Goal: Find specific page/section: Find specific page/section

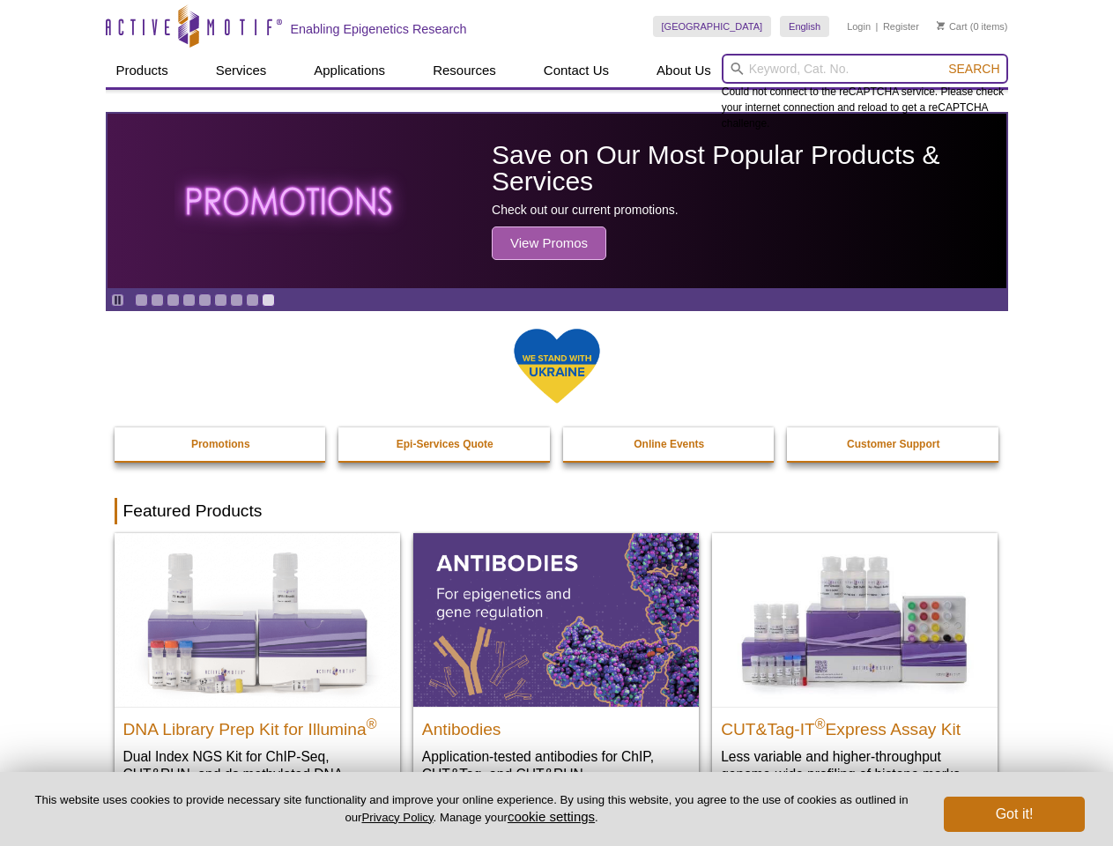
click at [865, 69] on input "search" at bounding box center [865, 69] width 286 height 30
click at [974, 69] on span "Search" at bounding box center [973, 69] width 51 height 14
click at [117, 300] on icon "Pause" at bounding box center [117, 299] width 11 height 11
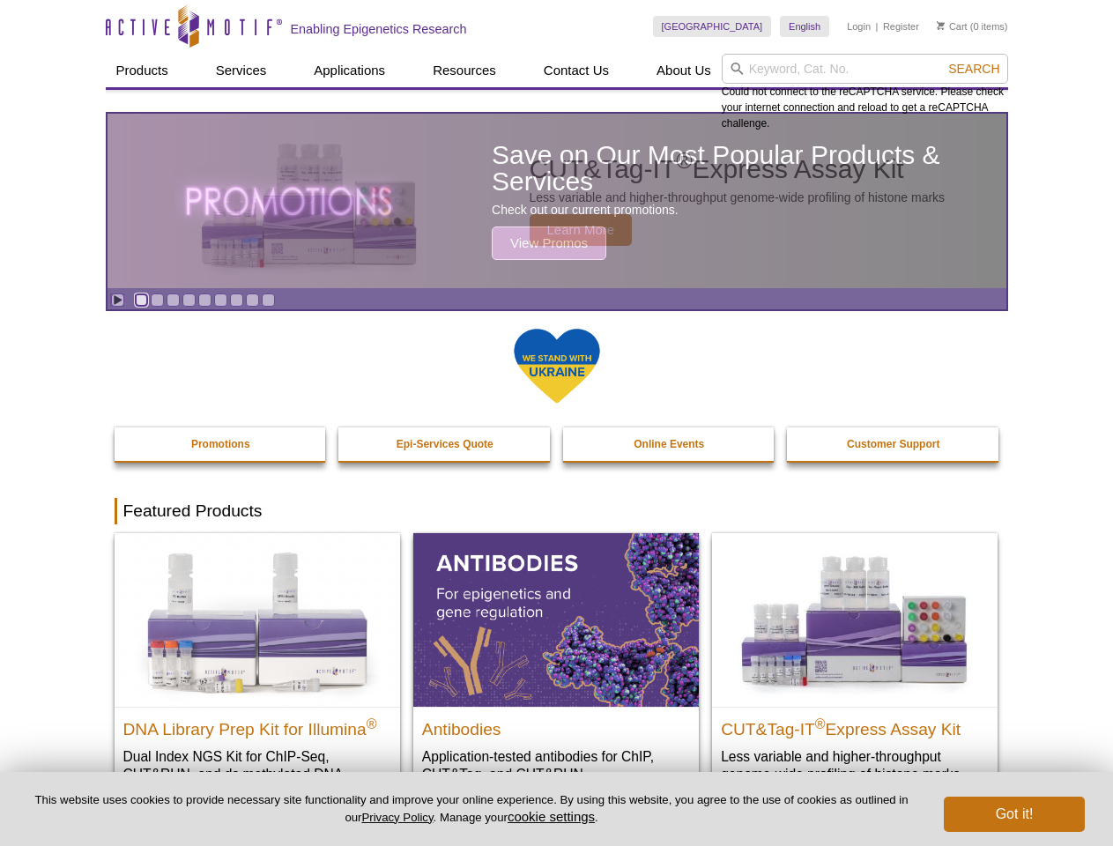
click at [141, 300] on link "Go to slide 1" at bounding box center [141, 299] width 13 height 13
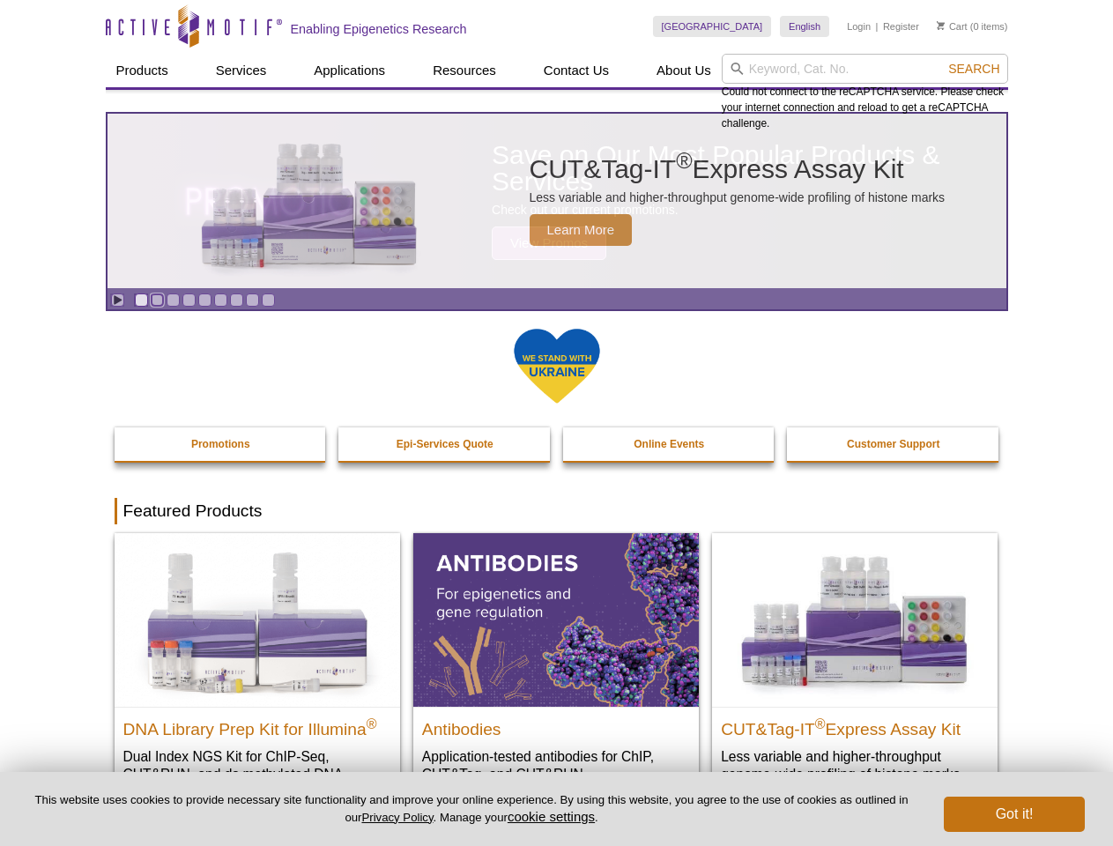
click at [157, 300] on link "Go to slide 2" at bounding box center [157, 299] width 13 height 13
click at [173, 300] on link "Go to slide 3" at bounding box center [173, 299] width 13 height 13
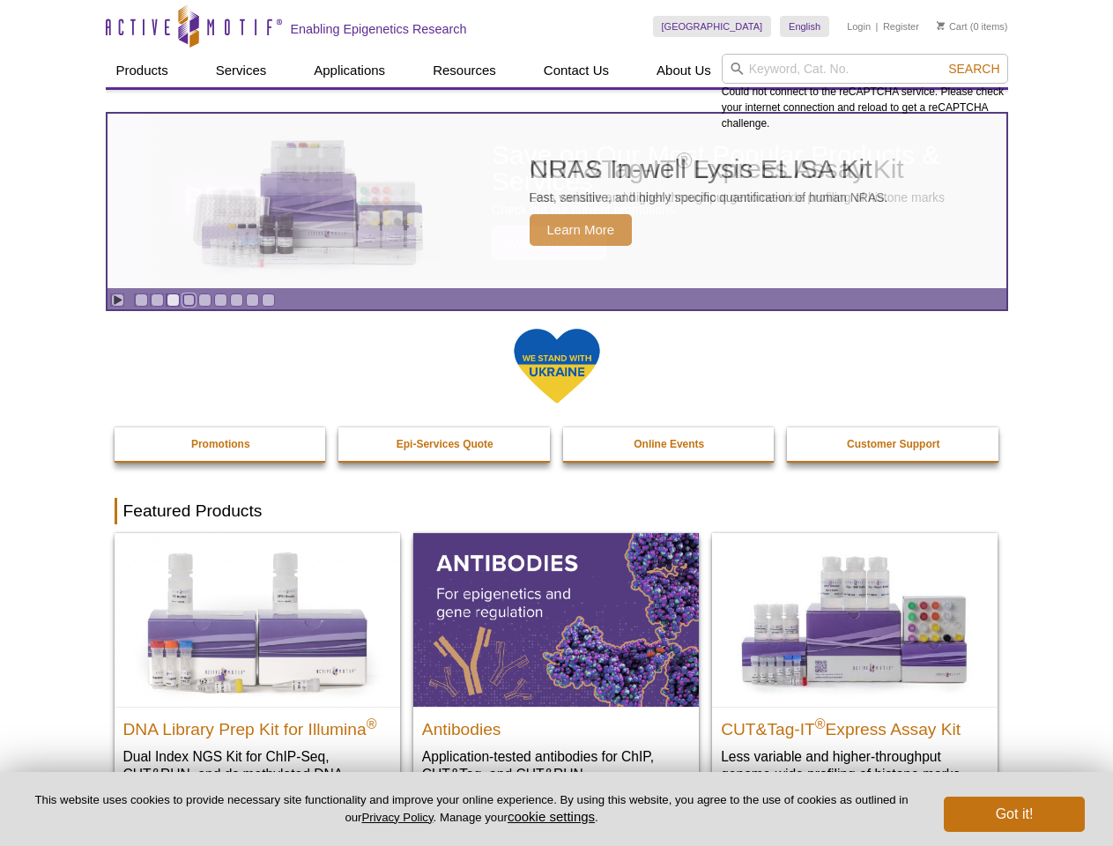
click at [189, 300] on link "Go to slide 4" at bounding box center [188, 299] width 13 height 13
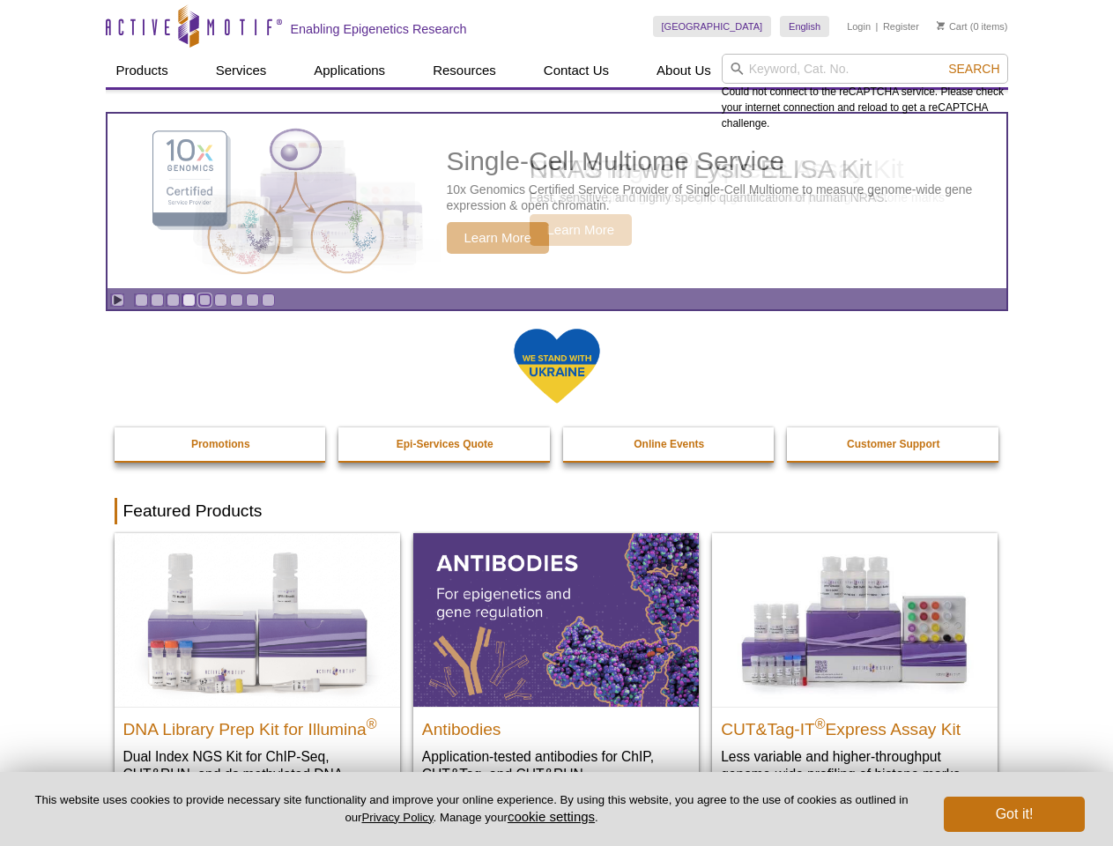
click at [204, 300] on link "Go to slide 5" at bounding box center [204, 299] width 13 height 13
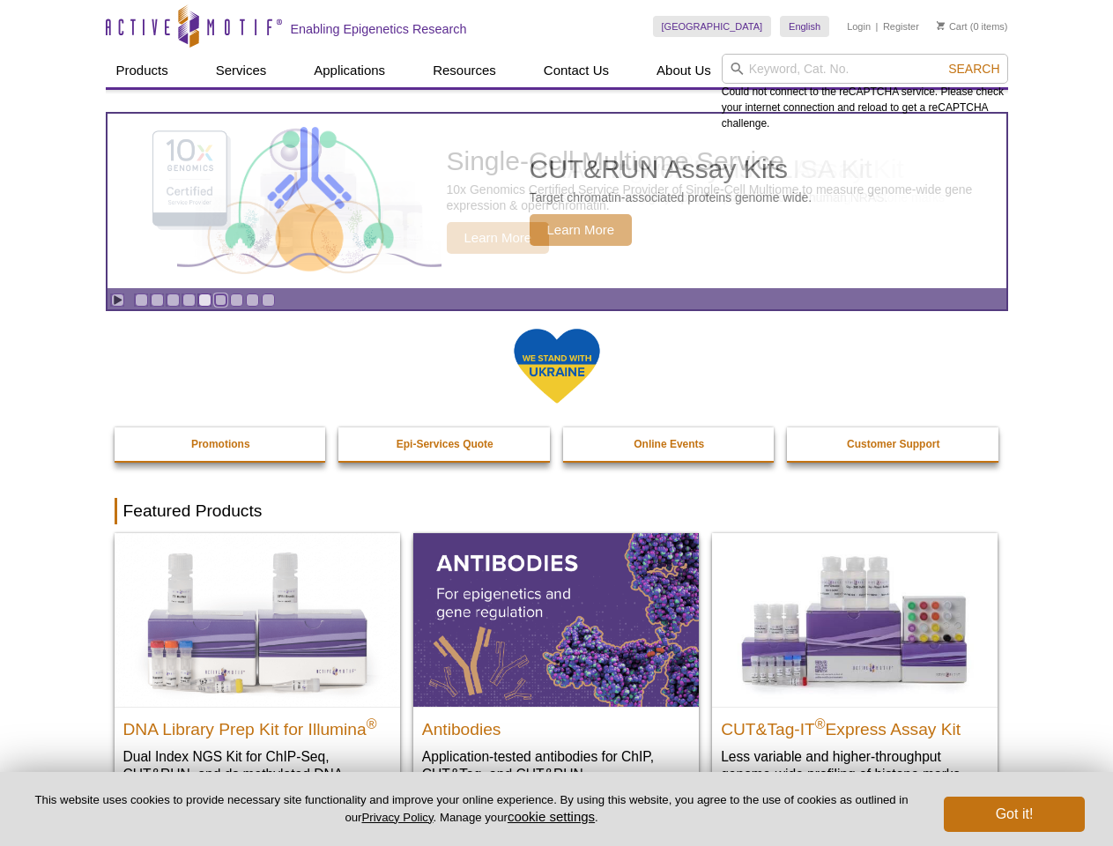
click at [220, 300] on link "Go to slide 6" at bounding box center [220, 299] width 13 height 13
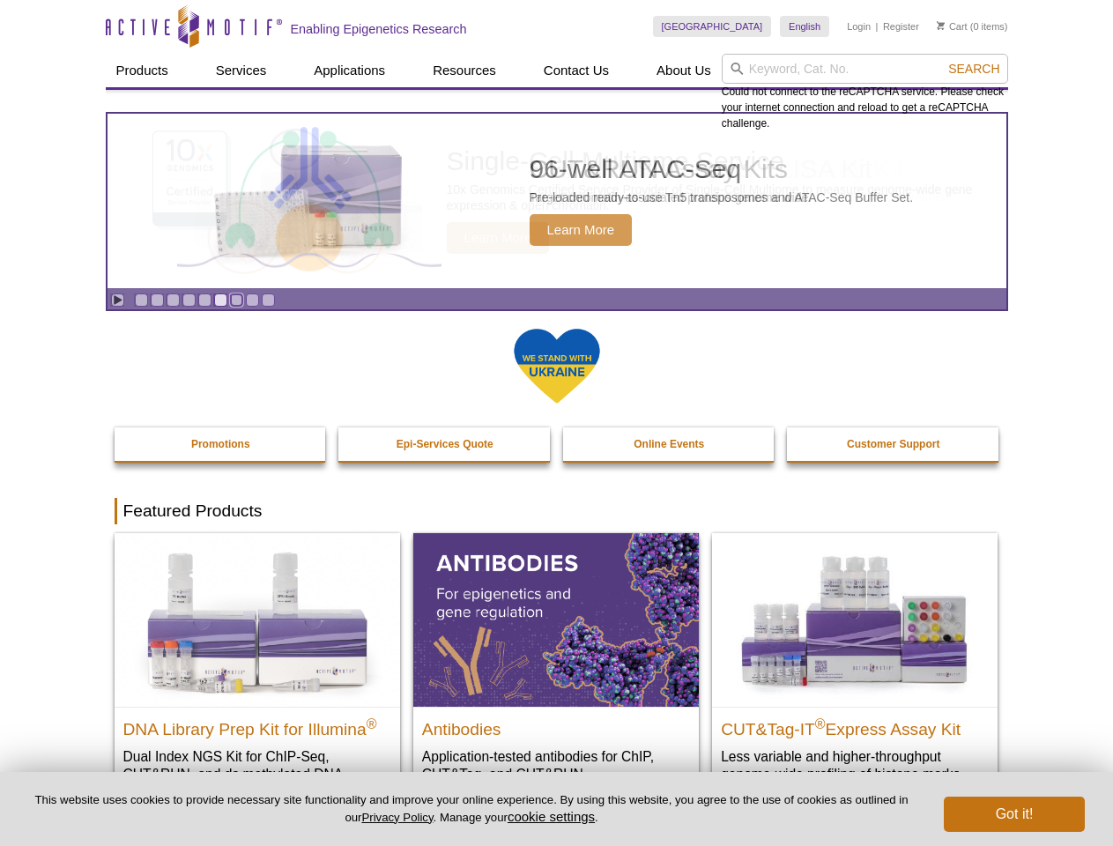
click at [236, 300] on link "Go to slide 7" at bounding box center [236, 299] width 13 height 13
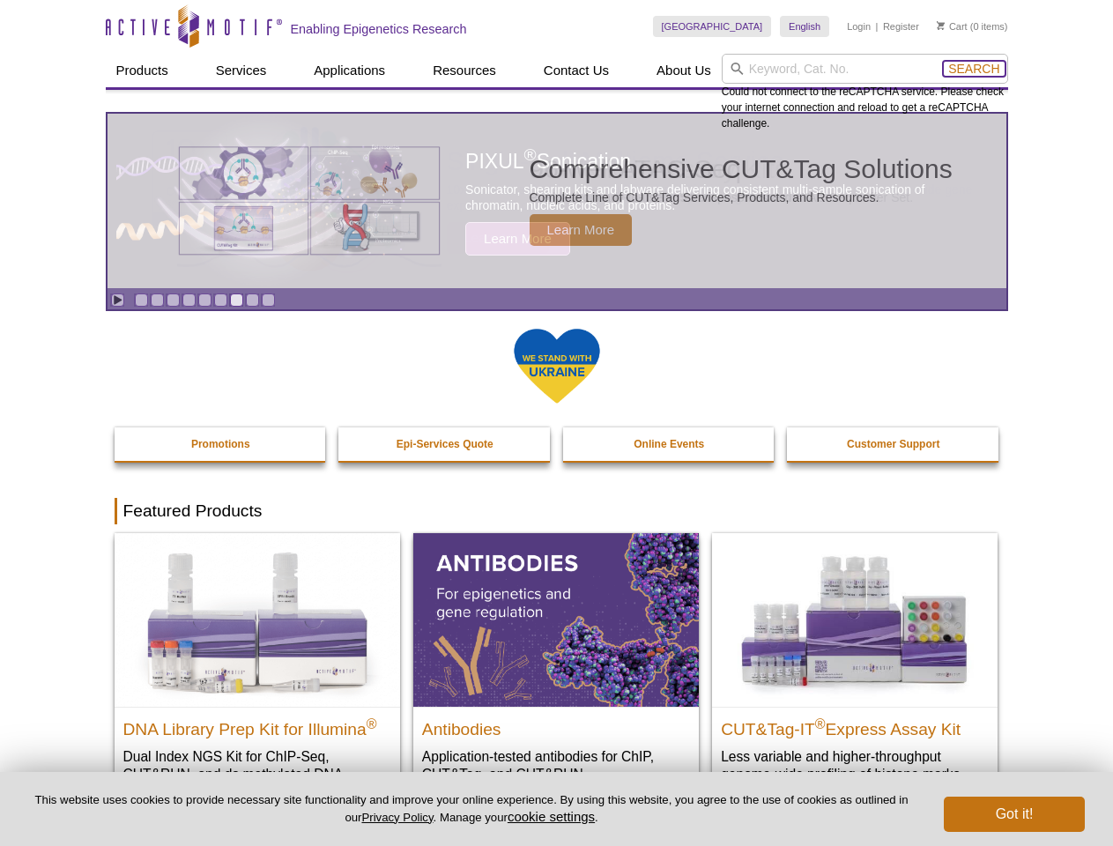
click at [974, 69] on span "Search" at bounding box center [973, 69] width 51 height 14
